Goal: Task Accomplishment & Management: Manage account settings

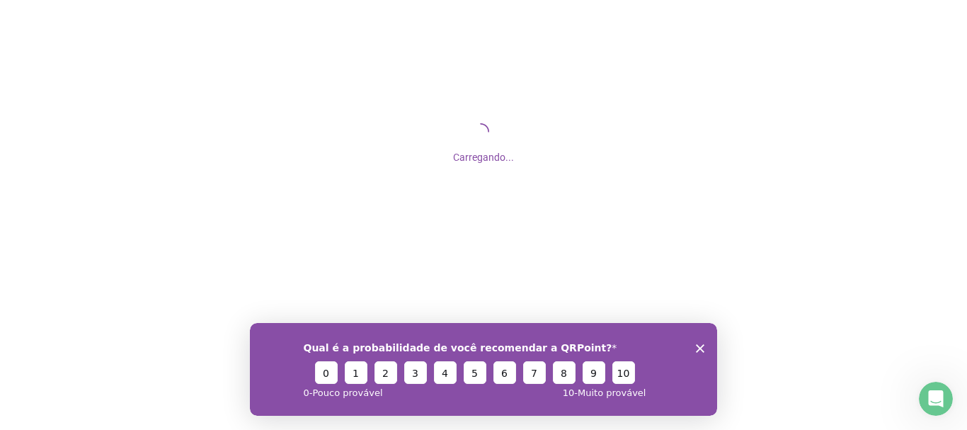
click at [702, 345] on icon "Encerrar pesquisa" at bounding box center [700, 347] width 8 height 8
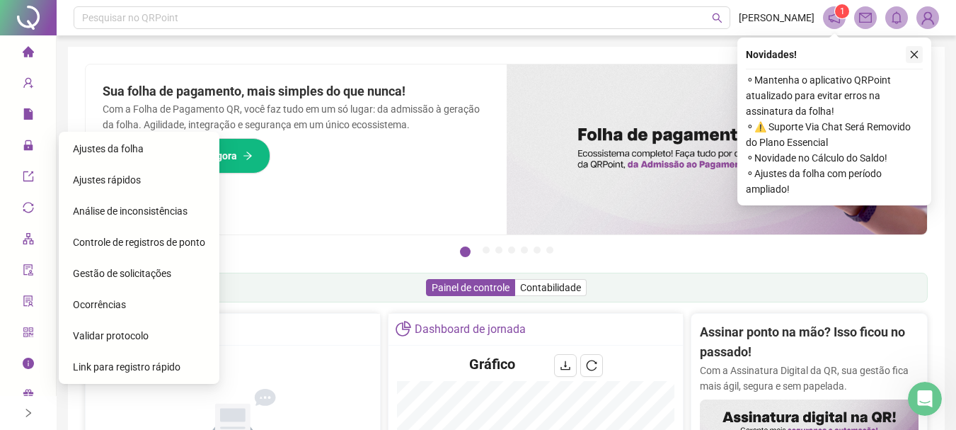
click at [914, 52] on icon "close" at bounding box center [915, 55] width 10 height 10
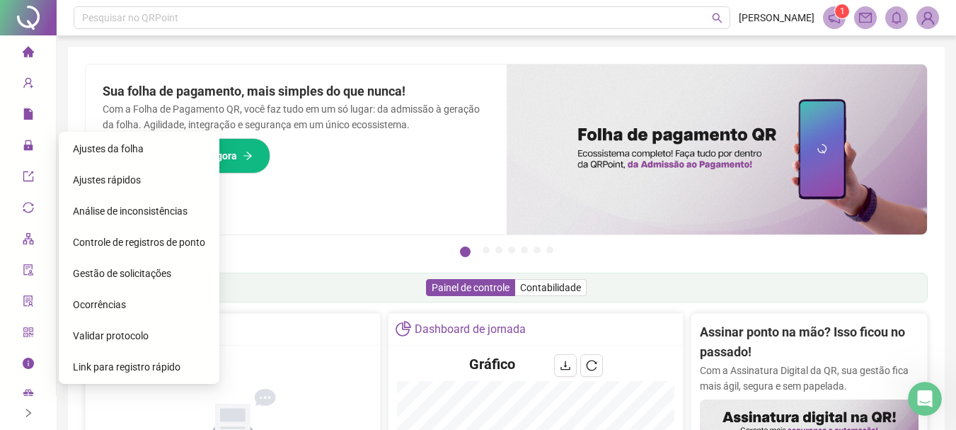
click at [138, 149] on span "Ajustes da folha" at bounding box center [108, 148] width 71 height 11
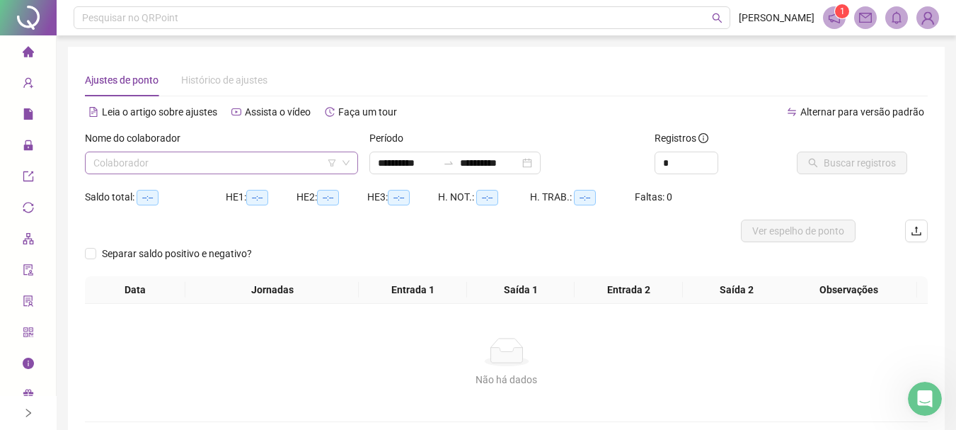
click at [212, 161] on input "search" at bounding box center [215, 162] width 244 height 21
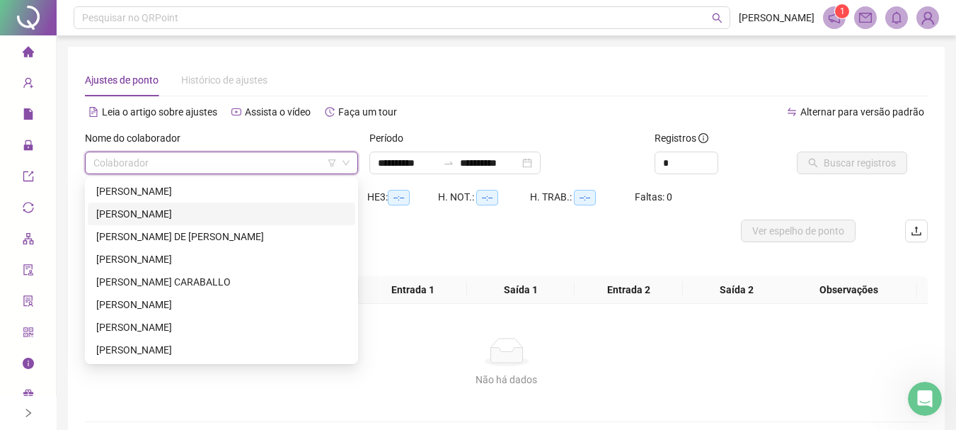
click at [206, 220] on div "[PERSON_NAME]" at bounding box center [221, 214] width 251 height 16
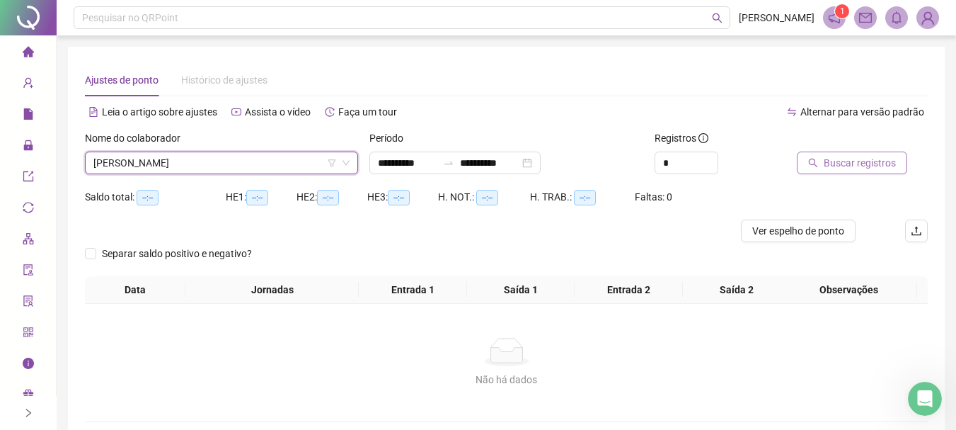
click at [845, 173] on button "Buscar registros" at bounding box center [852, 162] width 110 height 23
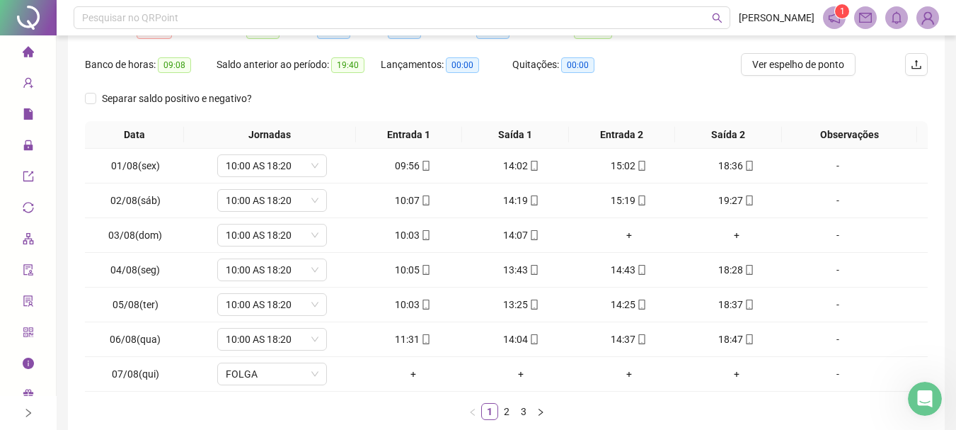
scroll to position [246, 0]
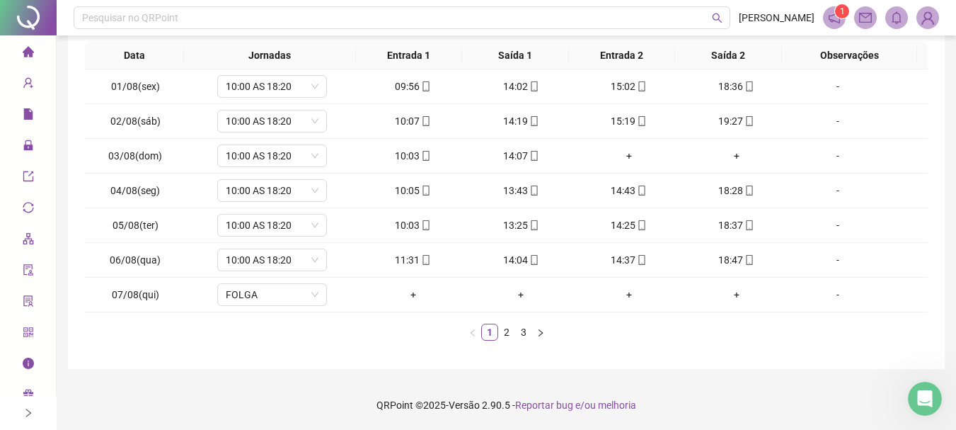
click at [505, 331] on link "2" at bounding box center [507, 332] width 16 height 16
click at [525, 330] on link "3" at bounding box center [524, 332] width 16 height 16
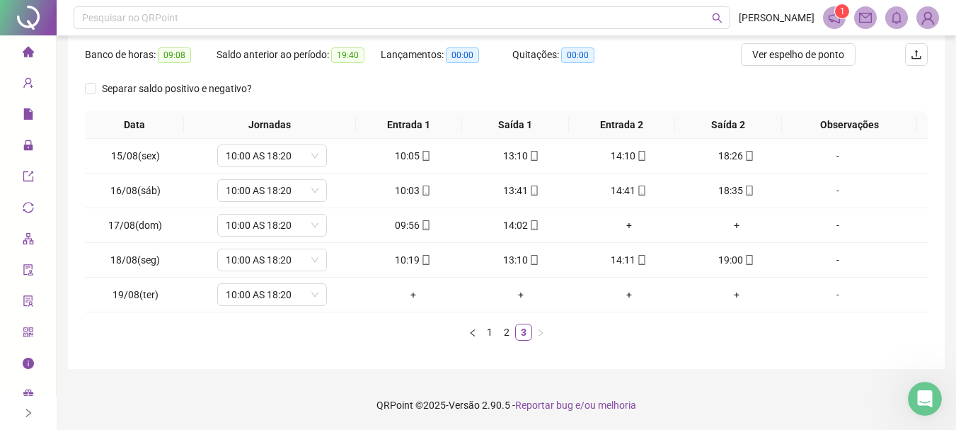
scroll to position [176, 0]
click at [299, 289] on span "10:00 AS 18:20" at bounding box center [272, 294] width 93 height 21
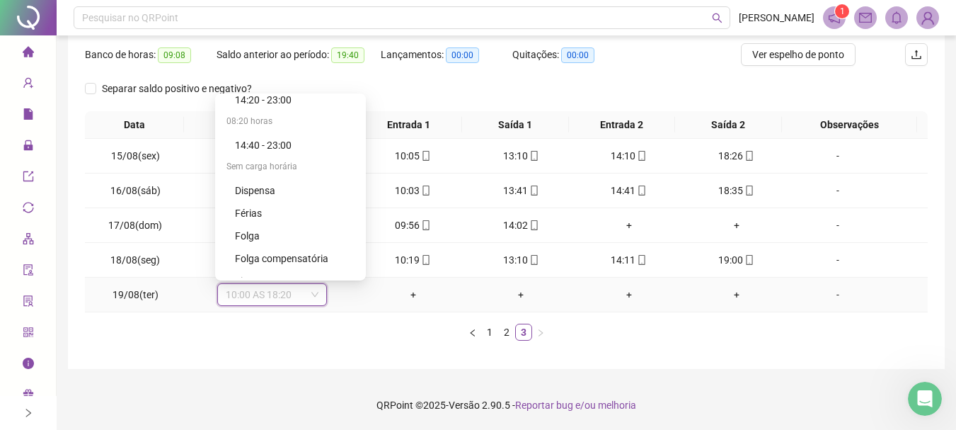
scroll to position [448, 0]
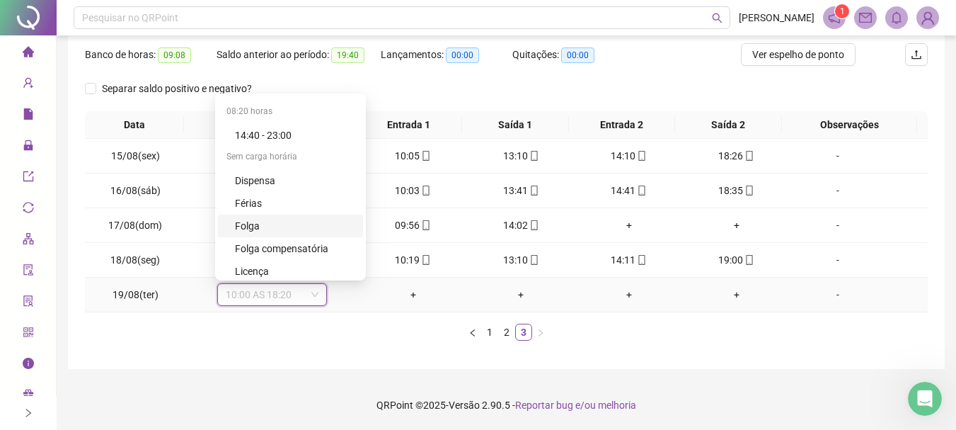
click at [252, 230] on div "Folga" at bounding box center [295, 226] width 120 height 16
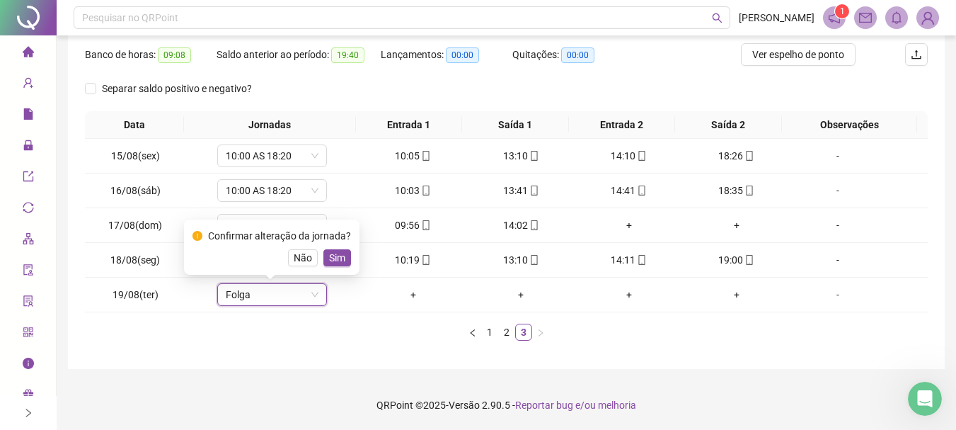
click at [399, 331] on ul "1 2 3" at bounding box center [506, 332] width 843 height 17
click at [619, 340] on ul "1 2 3" at bounding box center [506, 332] width 843 height 17
click at [341, 258] on span "Sim" at bounding box center [337, 258] width 16 height 16
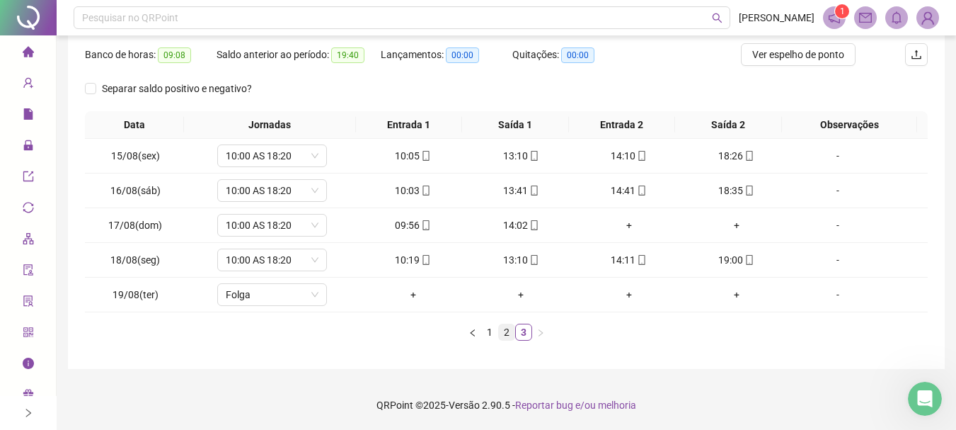
click at [508, 330] on link "2" at bounding box center [507, 332] width 16 height 16
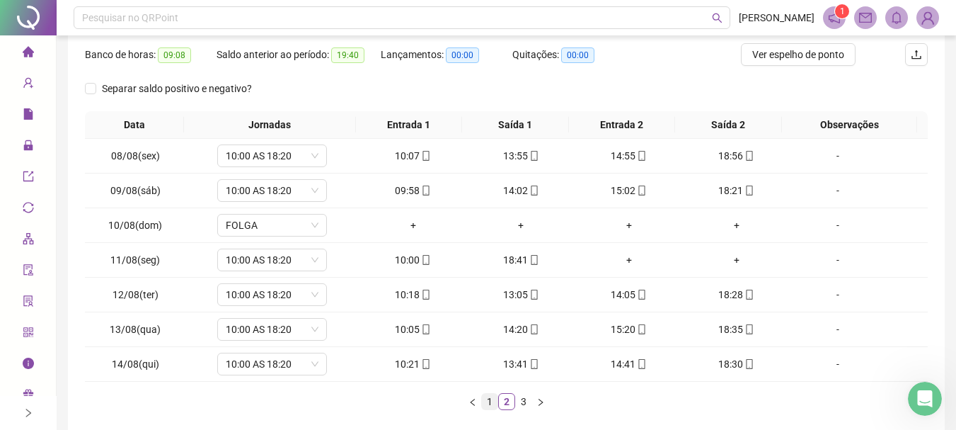
click at [487, 401] on link "1" at bounding box center [490, 402] width 16 height 16
click at [504, 401] on link "2" at bounding box center [507, 402] width 16 height 16
click at [522, 404] on link "3" at bounding box center [524, 402] width 16 height 16
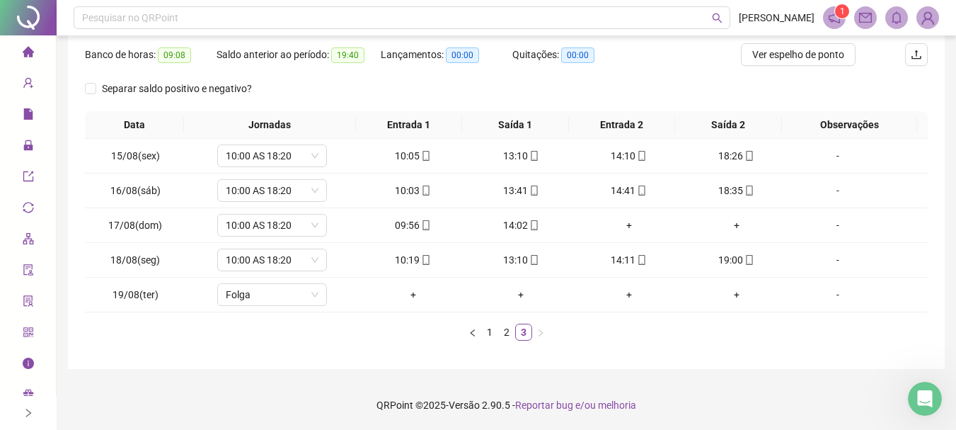
click at [639, 338] on ul "1 2 3" at bounding box center [506, 332] width 843 height 17
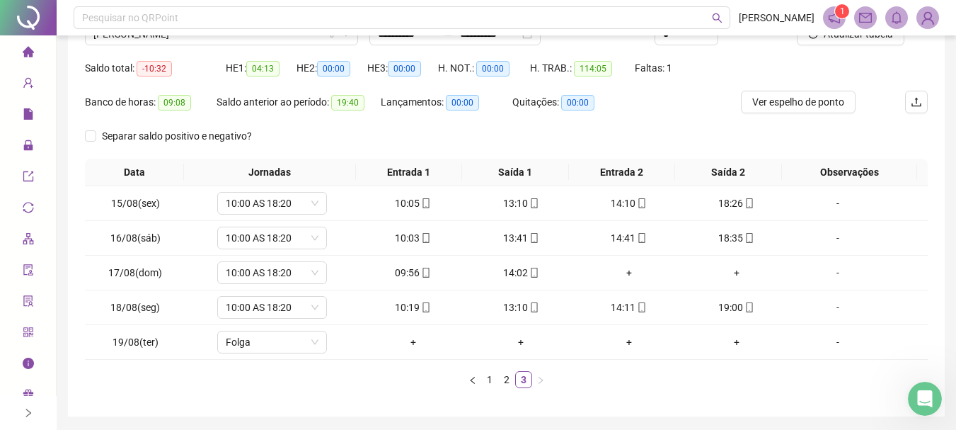
scroll to position [0, 0]
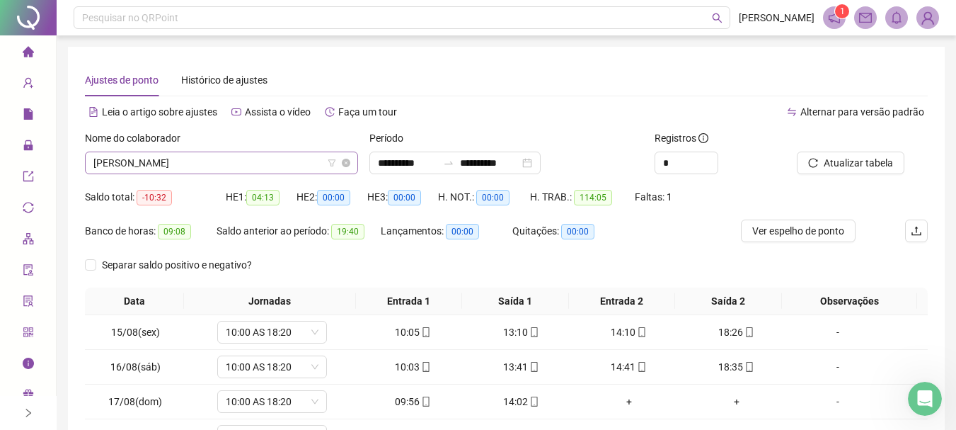
click at [303, 160] on span "[PERSON_NAME]" at bounding box center [221, 162] width 256 height 21
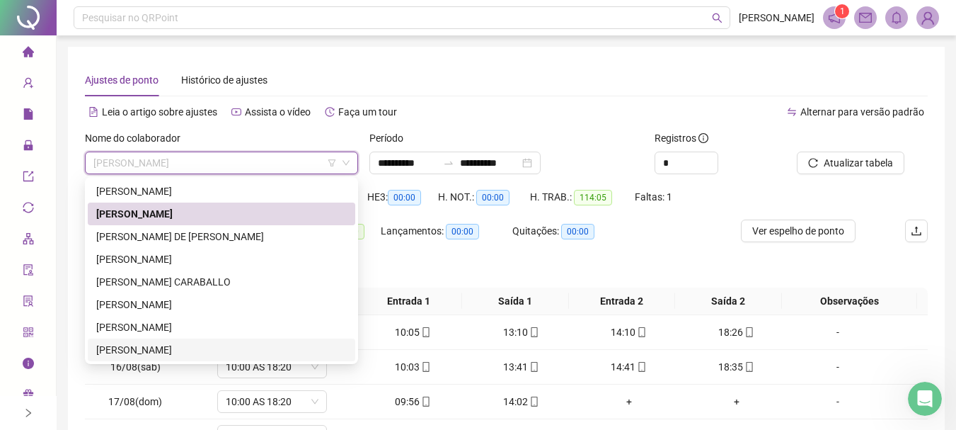
click at [168, 353] on div "[PERSON_NAME]" at bounding box center [221, 350] width 251 height 16
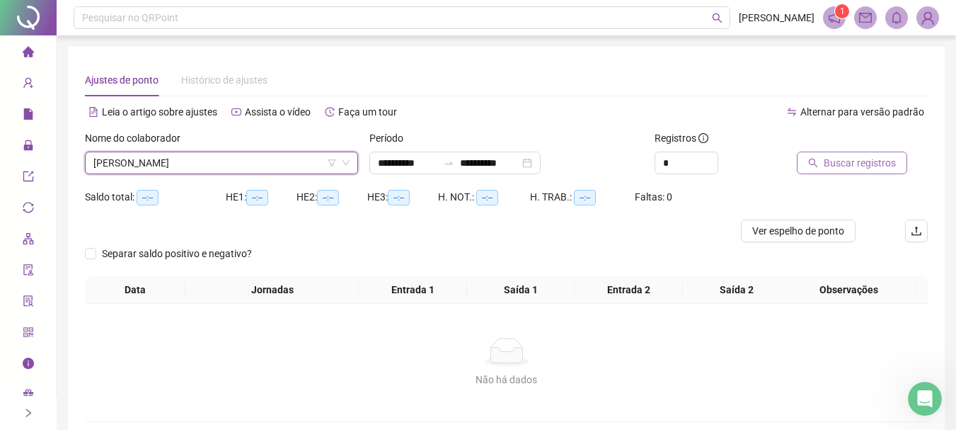
click at [856, 158] on span "Buscar registros" at bounding box center [860, 163] width 72 height 16
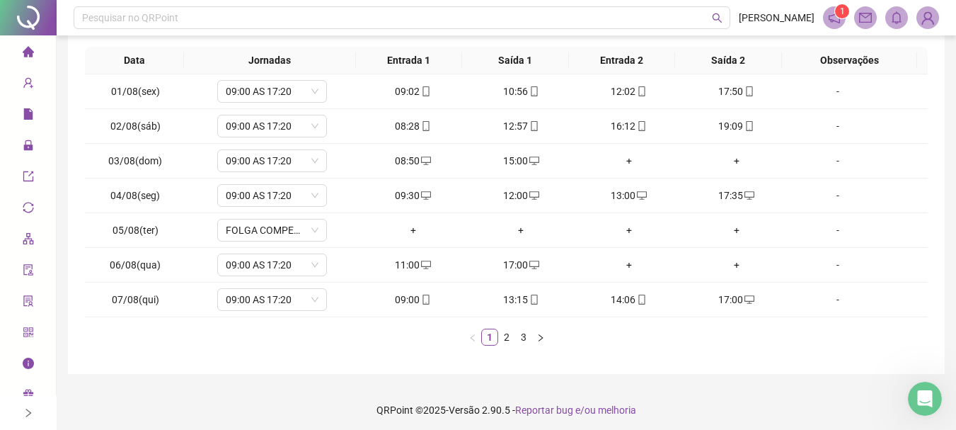
scroll to position [246, 0]
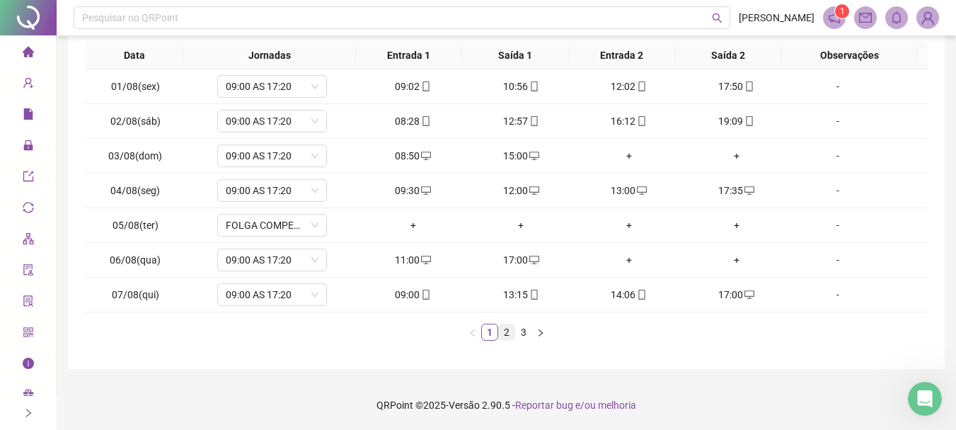
click at [506, 333] on link "2" at bounding box center [507, 332] width 16 height 16
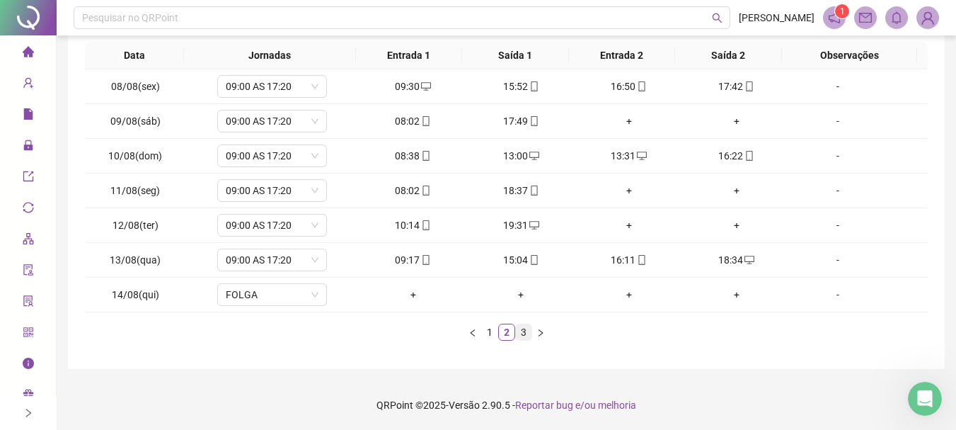
click at [525, 335] on link "3" at bounding box center [524, 332] width 16 height 16
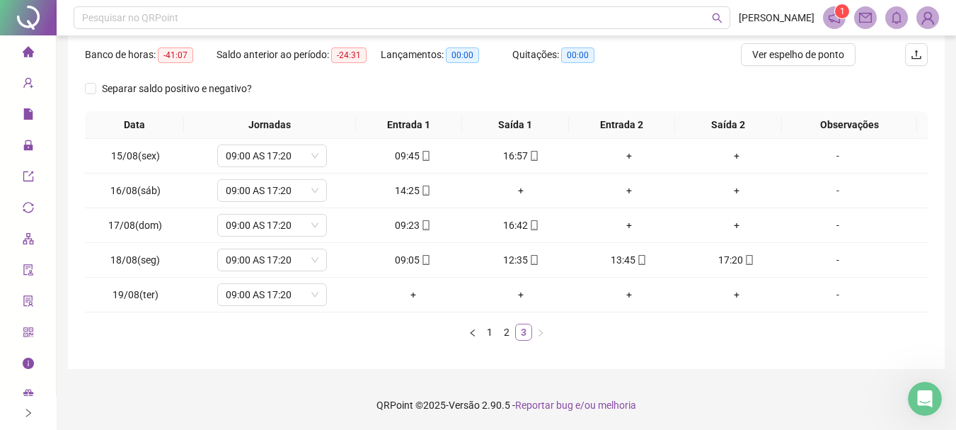
scroll to position [176, 0]
click at [313, 295] on icon "down" at bounding box center [315, 294] width 8 height 8
click at [295, 294] on span "09:00 AS 17:20" at bounding box center [272, 294] width 93 height 21
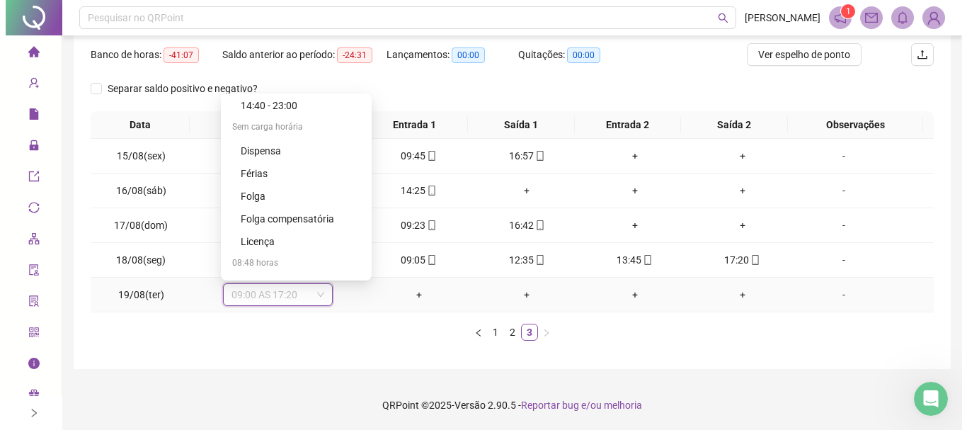
scroll to position [484, 0]
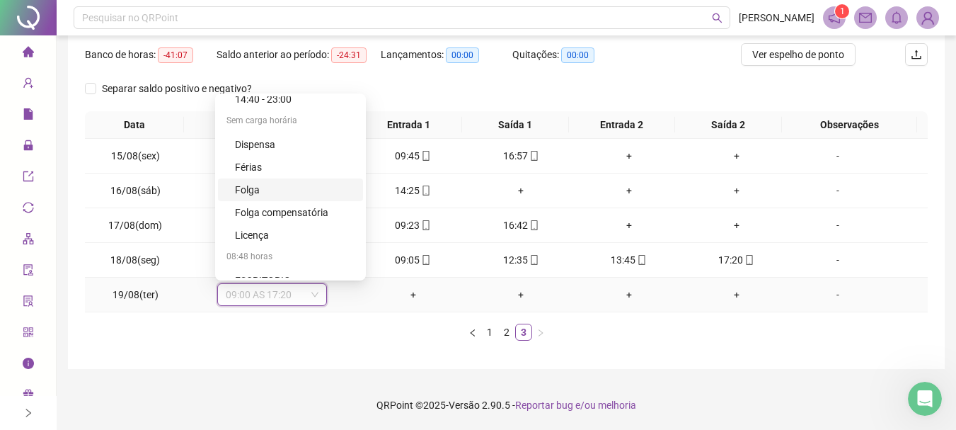
click at [260, 193] on div "Folga" at bounding box center [295, 190] width 120 height 16
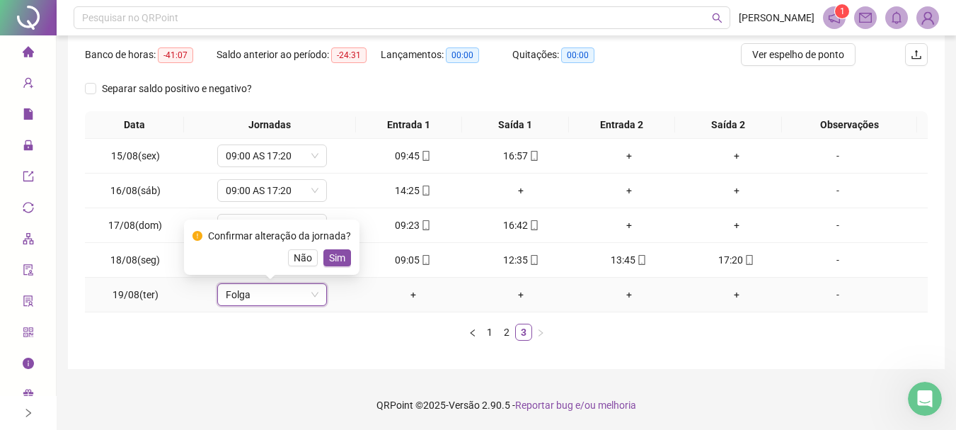
click at [338, 257] on span "Sim" at bounding box center [337, 258] width 16 height 16
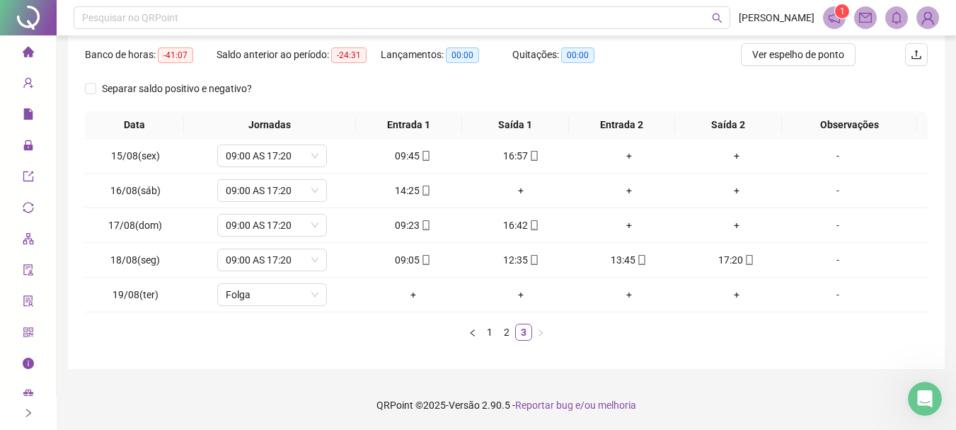
click at [842, 330] on ul "1 2 3" at bounding box center [506, 332] width 843 height 17
click at [920, 17] on img at bounding box center [927, 17] width 21 height 21
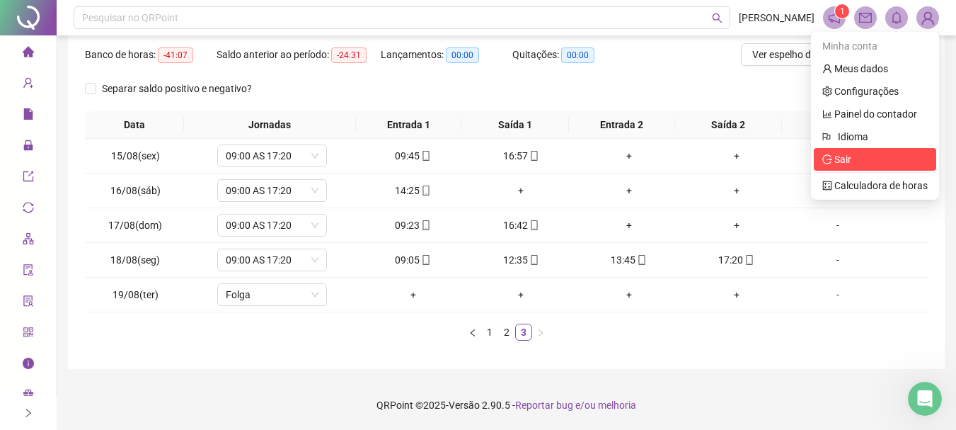
click at [843, 159] on span "Sair" at bounding box center [843, 159] width 17 height 11
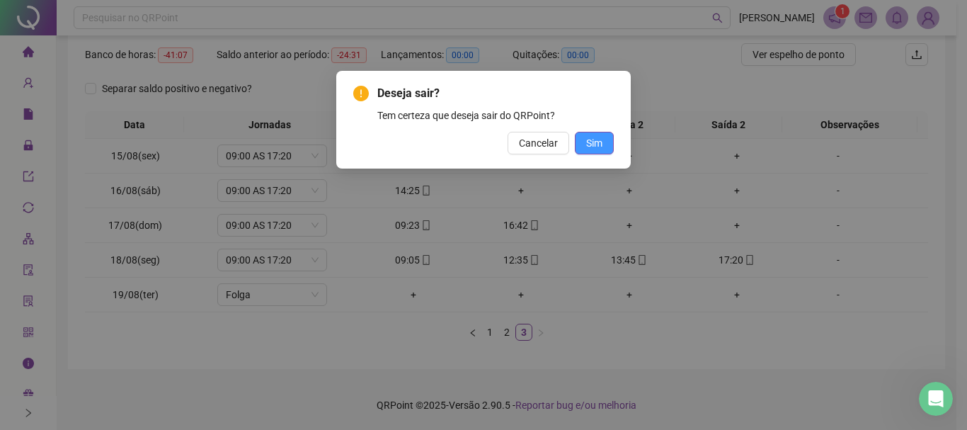
click at [602, 148] on span "Sim" at bounding box center [594, 143] width 16 height 16
